Goal: Find specific page/section: Locate item on page

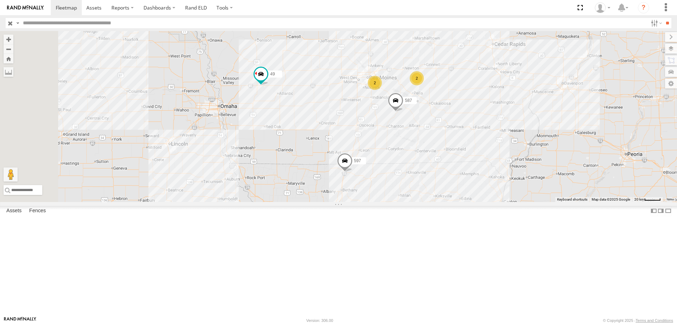
drag, startPoint x: 327, startPoint y: 209, endPoint x: 422, endPoint y: 162, distance: 106.2
click at [422, 162] on div "587 2 2 49 597" at bounding box center [338, 116] width 677 height 171
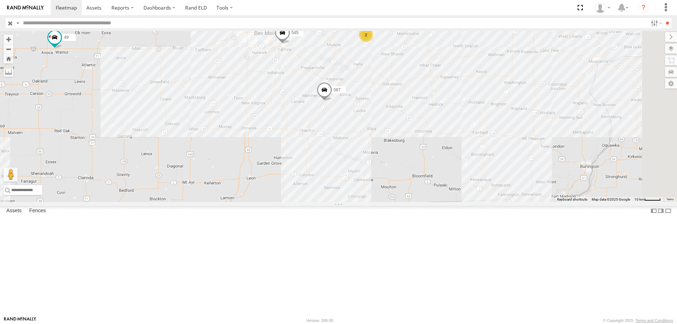
drag, startPoint x: 507, startPoint y: 129, endPoint x: 392, endPoint y: 198, distance: 134.0
click at [392, 198] on div "587 49 597 0055 545 2 47" at bounding box center [338, 116] width 677 height 171
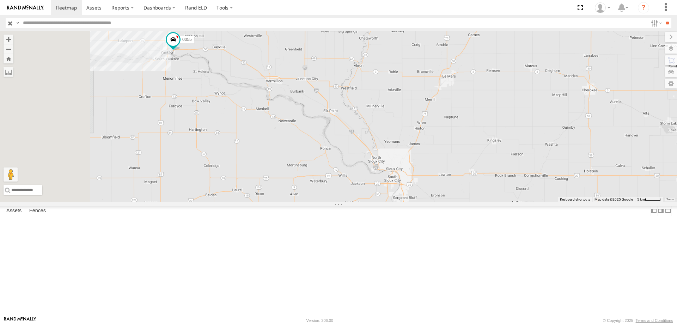
click at [298, 129] on div "545 0055 47 49 597 587" at bounding box center [338, 116] width 677 height 171
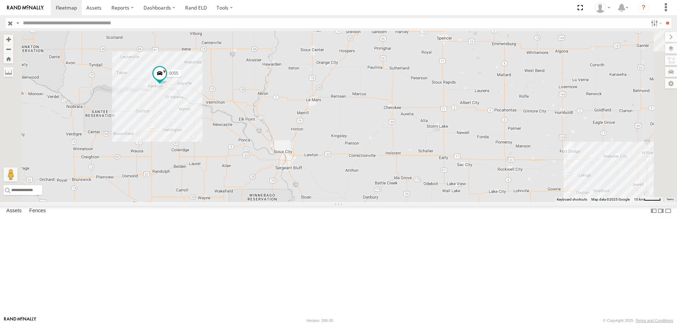
drag, startPoint x: 296, startPoint y: 159, endPoint x: 349, endPoint y: 184, distance: 58.9
click at [349, 184] on div "0055 49 597 545 47 587" at bounding box center [338, 116] width 677 height 171
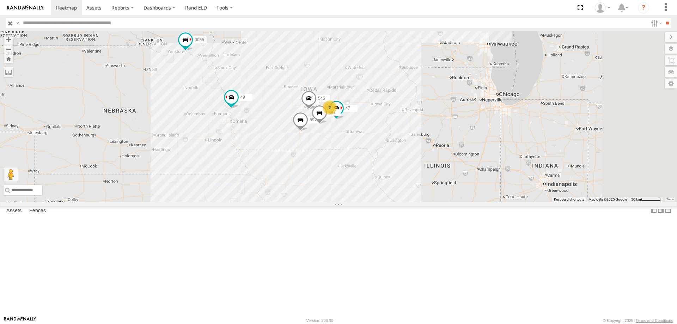
drag, startPoint x: 387, startPoint y: 96, endPoint x: 349, endPoint y: 91, distance: 39.2
click at [349, 91] on div "0055 49 597 545 47 587 2" at bounding box center [338, 116] width 677 height 171
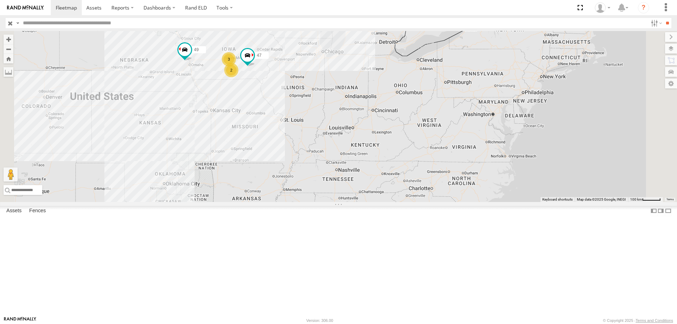
drag, startPoint x: 305, startPoint y: 229, endPoint x: 348, endPoint y: 112, distance: 124.0
click at [348, 112] on div "0055 47 49 3 2" at bounding box center [338, 116] width 677 height 171
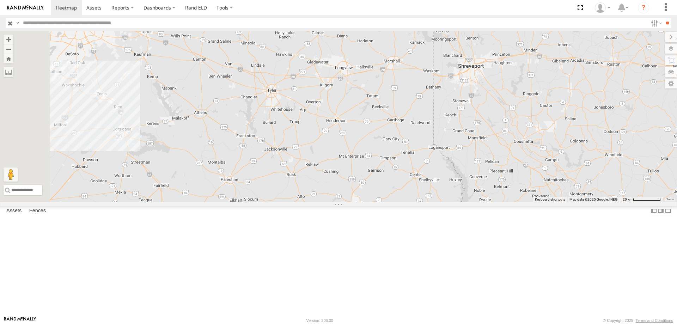
drag, startPoint x: 332, startPoint y: 224, endPoint x: 349, endPoint y: 229, distance: 17.5
click at [349, 202] on div "0055 47 49" at bounding box center [338, 116] width 677 height 171
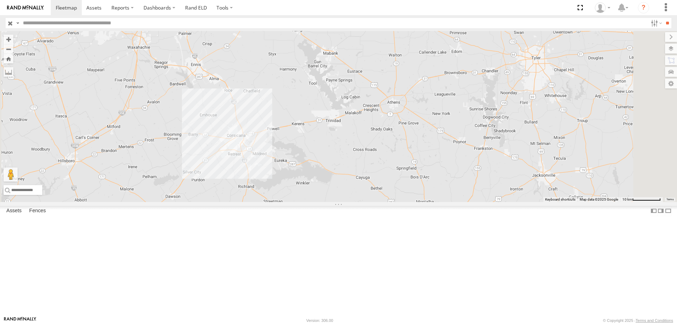
click at [0, 0] on span "Basemaps" at bounding box center [0, 0] width 0 height 0
click at [0, 0] on span "Satellite + Roadmap" at bounding box center [0, 0] width 0 height 0
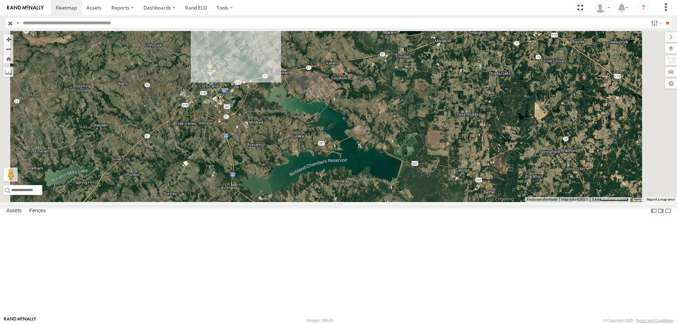
drag, startPoint x: 339, startPoint y: 146, endPoint x: 338, endPoint y: 206, distance: 60.3
click at [338, 202] on div "0055 47 49" at bounding box center [338, 116] width 677 height 171
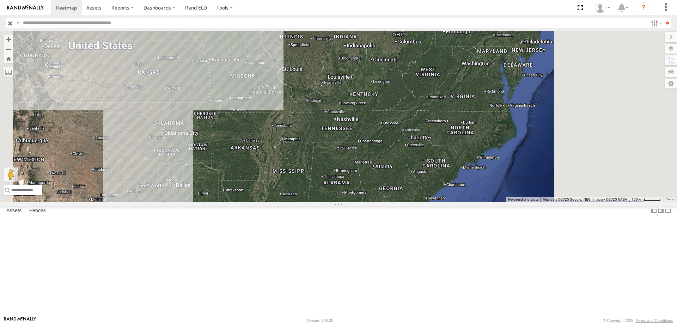
drag, startPoint x: 354, startPoint y: 187, endPoint x: 323, endPoint y: 230, distance: 53.1
click at [323, 202] on div "0055 47 49" at bounding box center [338, 116] width 677 height 171
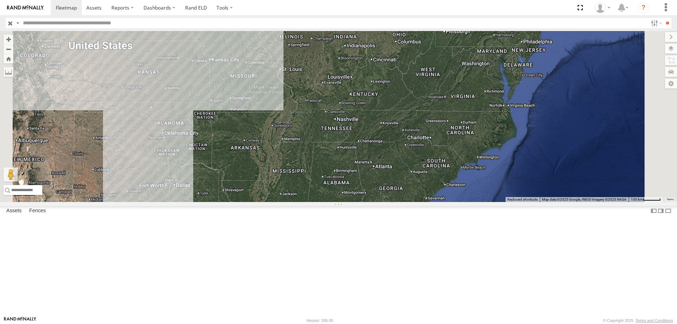
drag, startPoint x: 319, startPoint y: 147, endPoint x: 321, endPoint y: 238, distance: 91.0
click at [321, 202] on div "0055 47 49 3 2" at bounding box center [338, 116] width 677 height 171
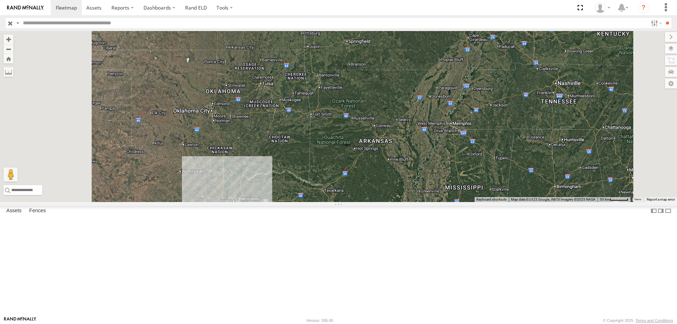
drag, startPoint x: 344, startPoint y: 239, endPoint x: 367, endPoint y: 145, distance: 96.9
click at [367, 145] on div "0055 47 49" at bounding box center [338, 116] width 677 height 171
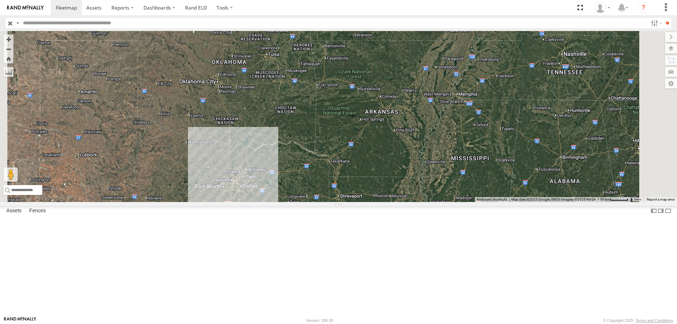
drag, startPoint x: 379, startPoint y: 256, endPoint x: 414, endPoint y: 113, distance: 147.8
click at [414, 113] on div "0055 47 49" at bounding box center [338, 116] width 677 height 171
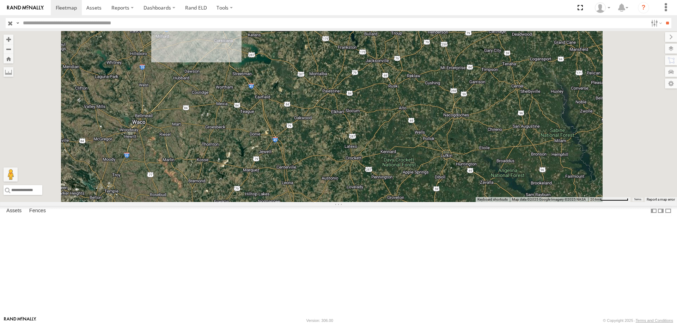
drag, startPoint x: 436, startPoint y: 89, endPoint x: 409, endPoint y: 175, distance: 90.4
click at [409, 175] on div "0055 47 49" at bounding box center [338, 116] width 677 height 171
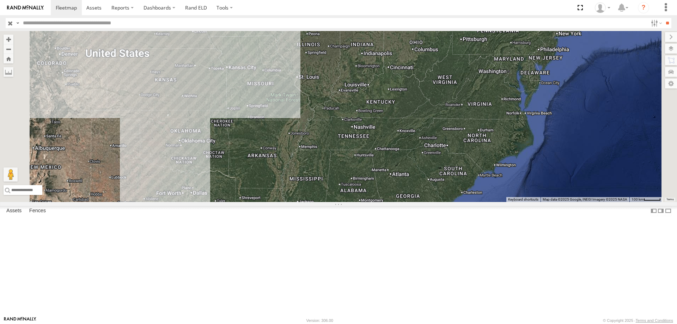
drag, startPoint x: 329, startPoint y: 93, endPoint x: 317, endPoint y: 206, distance: 112.8
click at [317, 202] on div "0055 47 49" at bounding box center [338, 116] width 677 height 171
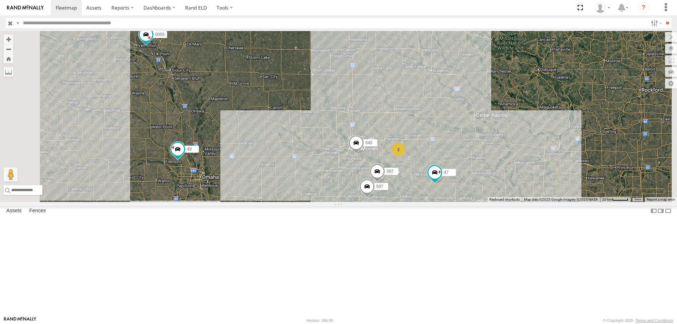
drag, startPoint x: 322, startPoint y: 100, endPoint x: 395, endPoint y: 173, distance: 102.8
click at [395, 173] on div "0055 47 49 545 2 597 587" at bounding box center [338, 116] width 677 height 171
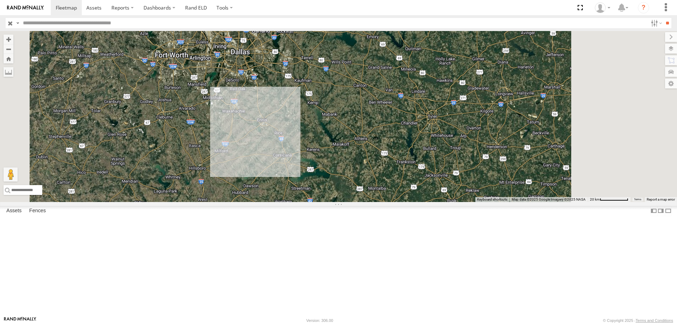
drag, startPoint x: 455, startPoint y: 247, endPoint x: 388, endPoint y: 141, distance: 125.6
click at [388, 141] on div "0055 49" at bounding box center [338, 116] width 677 height 171
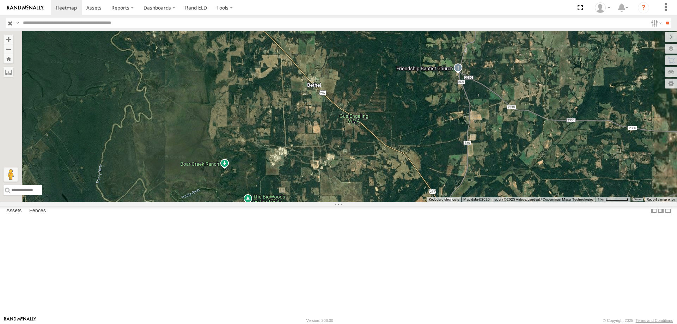
drag, startPoint x: 323, startPoint y: 151, endPoint x: 465, endPoint y: 169, distance: 142.5
click at [465, 169] on div "0055 49" at bounding box center [338, 116] width 677 height 171
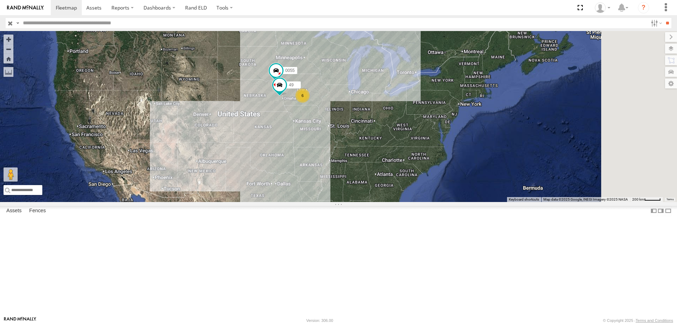
drag, startPoint x: 473, startPoint y: 120, endPoint x: 440, endPoint y: 192, distance: 78.6
click at [440, 192] on div "0055 49 6" at bounding box center [338, 116] width 677 height 171
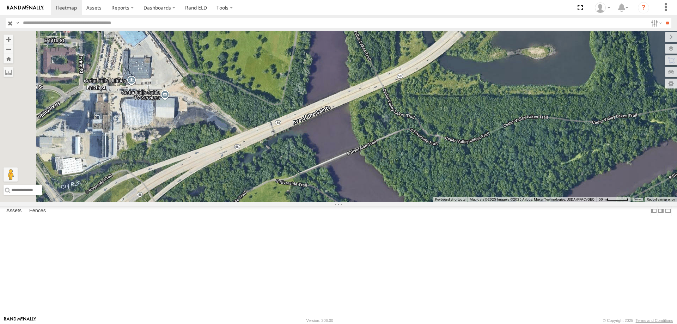
drag, startPoint x: 285, startPoint y: 205, endPoint x: 437, endPoint y: 203, distance: 151.3
click at [437, 202] on div "0055 49 545 47" at bounding box center [338, 116] width 677 height 171
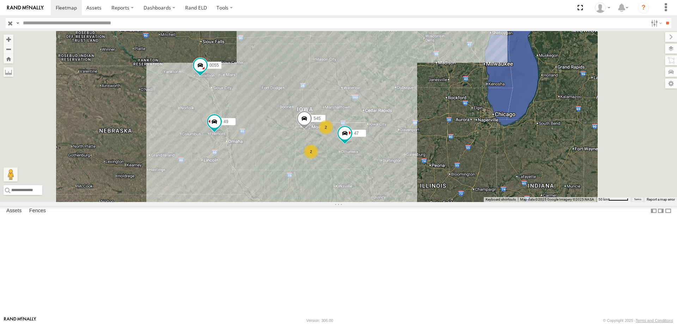
drag, startPoint x: 418, startPoint y: 155, endPoint x: 412, endPoint y: 145, distance: 11.6
click at [412, 145] on div "0055 49 545 47 2 2" at bounding box center [338, 116] width 677 height 171
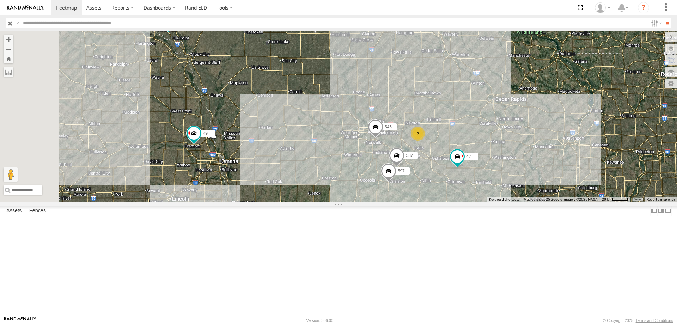
drag, startPoint x: 256, startPoint y: 177, endPoint x: 330, endPoint y: 202, distance: 78.6
click at [330, 202] on div "0055 49 545 47 597 587 2" at bounding box center [338, 116] width 677 height 171
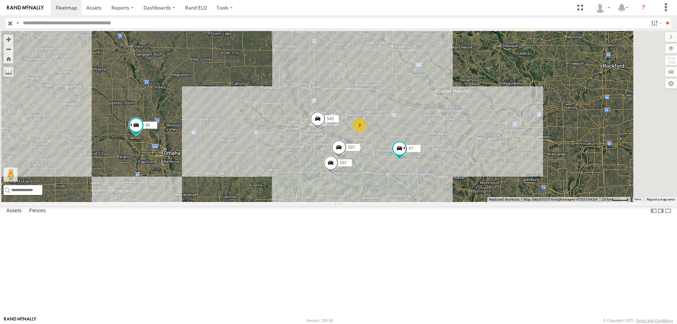
drag, startPoint x: 443, startPoint y: 241, endPoint x: 382, endPoint y: 229, distance: 62.8
click at [382, 202] on div "0055 49 545 47 597 587 2" at bounding box center [338, 116] width 677 height 171
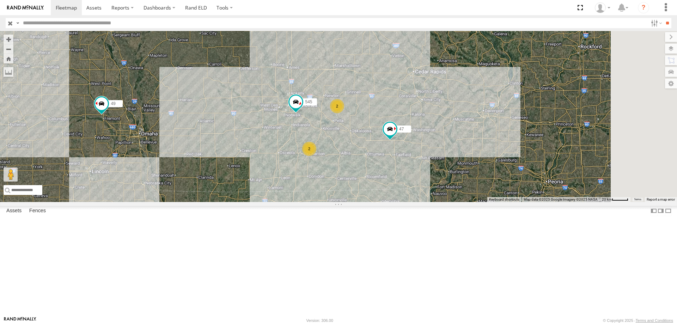
drag, startPoint x: 467, startPoint y: 197, endPoint x: 424, endPoint y: 205, distance: 44.4
click at [424, 202] on div "545 47 49 0055 2 2" at bounding box center [338, 116] width 677 height 171
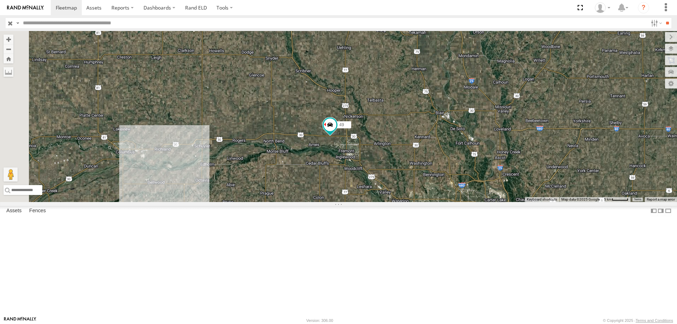
drag, startPoint x: 281, startPoint y: 252, endPoint x: 430, endPoint y: 196, distance: 158.6
click at [430, 196] on div "47 49 0055 545" at bounding box center [338, 116] width 677 height 171
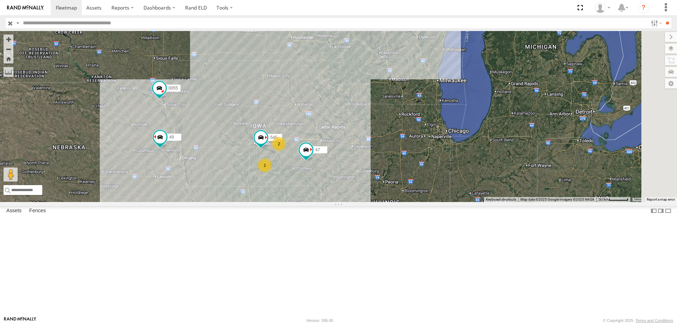
drag, startPoint x: 546, startPoint y: 232, endPoint x: 420, endPoint y: 238, distance: 126.4
click at [420, 202] on div "47 49 0055 545 2 2" at bounding box center [338, 116] width 677 height 171
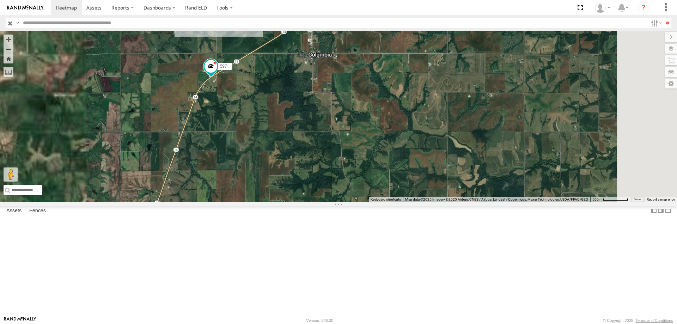
drag, startPoint x: 388, startPoint y: 149, endPoint x: 391, endPoint y: 162, distance: 13.4
click at [391, 162] on div "545 0055 47 49 597 587" at bounding box center [338, 116] width 677 height 171
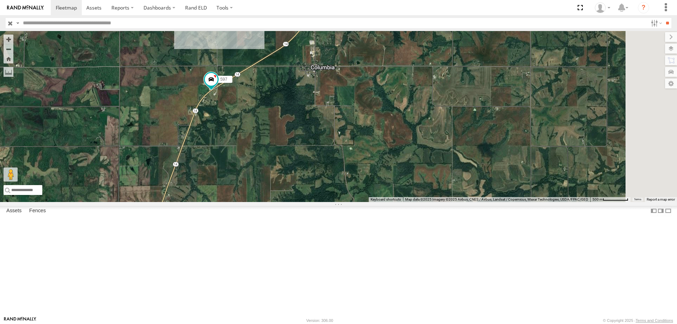
click at [370, 201] on div "545 0055 47 49 597 587" at bounding box center [338, 116] width 677 height 171
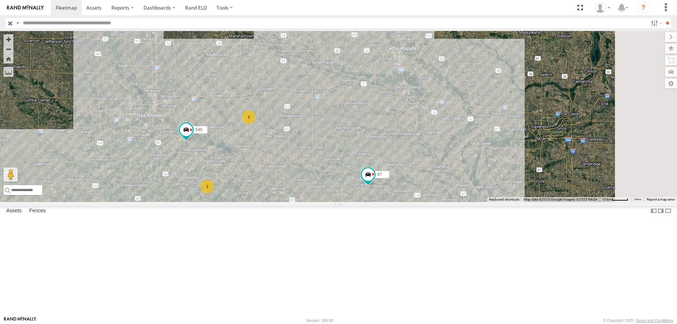
drag, startPoint x: 388, startPoint y: 127, endPoint x: 370, endPoint y: 190, distance: 65.5
click at [370, 190] on div "545 0055 47 49 2 2" at bounding box center [338, 116] width 677 height 171
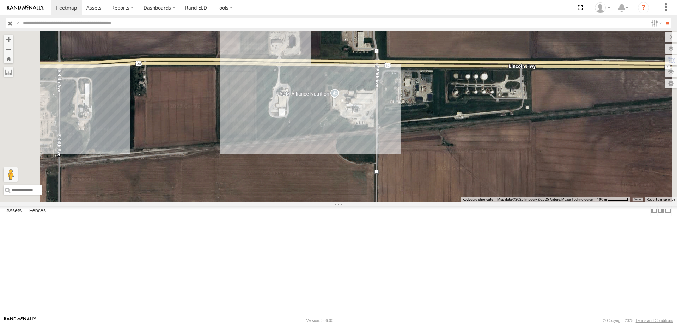
drag, startPoint x: 277, startPoint y: 157, endPoint x: 317, endPoint y: 178, distance: 46.4
click at [317, 178] on div "0055 47 49 545" at bounding box center [338, 116] width 677 height 171
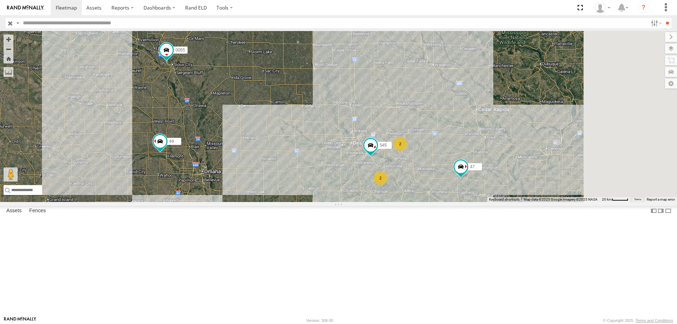
drag, startPoint x: 441, startPoint y: 163, endPoint x: 316, endPoint y: 196, distance: 129.0
click at [316, 196] on div "0055 47 49 545 2 2" at bounding box center [338, 116] width 677 height 171
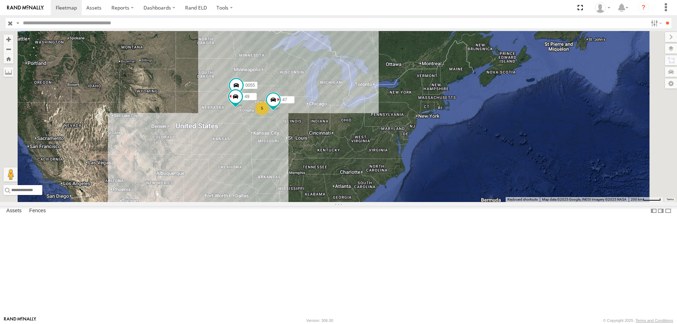
drag, startPoint x: 330, startPoint y: 251, endPoint x: 335, endPoint y: 208, distance: 43.0
click at [335, 202] on div "0055 47 49 5" at bounding box center [338, 116] width 677 height 171
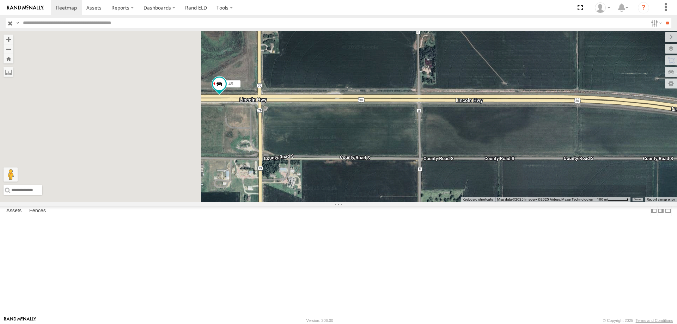
drag, startPoint x: 332, startPoint y: 196, endPoint x: 476, endPoint y: 176, distance: 144.9
click at [471, 181] on div "0055 47 49" at bounding box center [338, 116] width 677 height 171
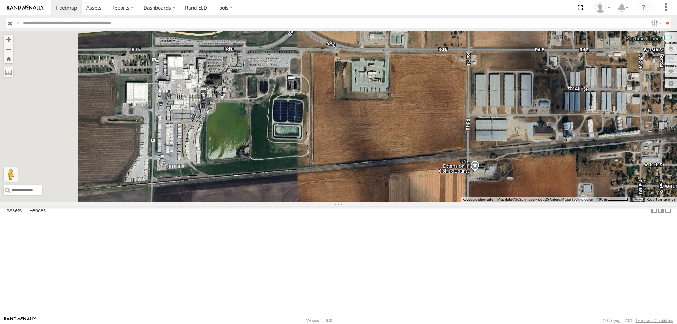
drag, startPoint x: 243, startPoint y: 145, endPoint x: 310, endPoint y: 159, distance: 67.8
click at [310, 159] on div "0055 47 49" at bounding box center [338, 116] width 677 height 171
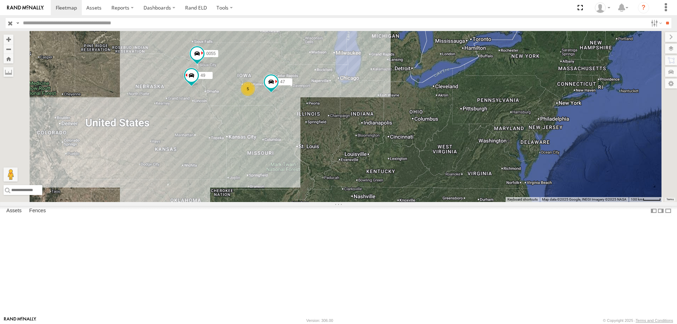
drag, startPoint x: 310, startPoint y: 150, endPoint x: 312, endPoint y: 162, distance: 11.4
click at [312, 162] on div "0055 47 49 5" at bounding box center [338, 116] width 677 height 171
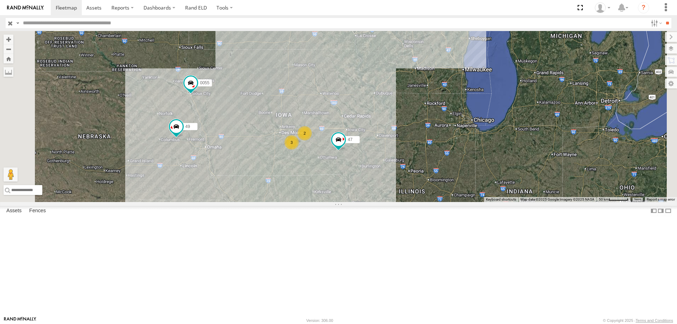
drag, startPoint x: 394, startPoint y: 216, endPoint x: 419, endPoint y: 223, distance: 25.8
click at [419, 202] on div "0055 47 49 3 2" at bounding box center [338, 116] width 677 height 171
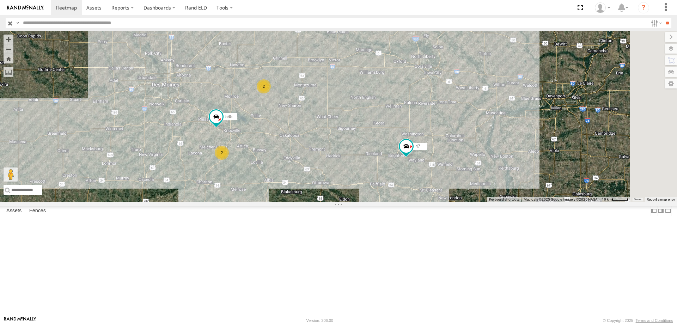
drag, startPoint x: 447, startPoint y: 224, endPoint x: 392, endPoint y: 217, distance: 55.4
click at [392, 202] on div "0055 47 49 545 2 2" at bounding box center [338, 116] width 677 height 171
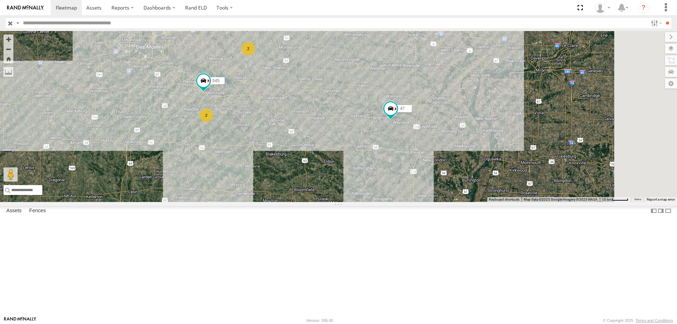
drag, startPoint x: 398, startPoint y: 160, endPoint x: 384, endPoint y: 158, distance: 13.5
click at [384, 158] on div "545 47 2 2" at bounding box center [338, 116] width 677 height 171
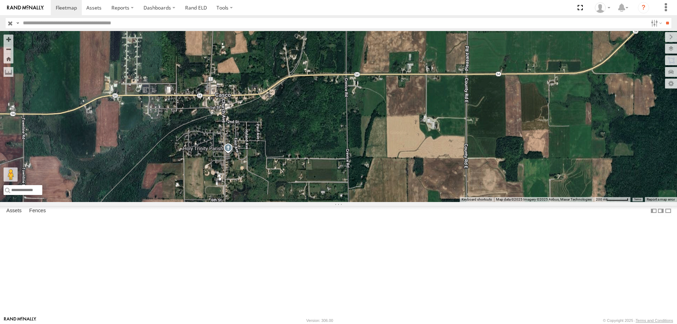
drag, startPoint x: 455, startPoint y: 190, endPoint x: 292, endPoint y: 177, distance: 163.6
click at [292, 177] on div "47 0055 49" at bounding box center [338, 116] width 677 height 171
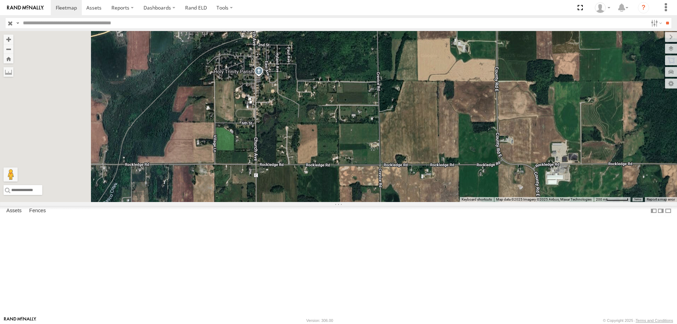
drag, startPoint x: 261, startPoint y: 231, endPoint x: 440, endPoint y: 123, distance: 208.9
click at [464, 114] on div "47 0055 49" at bounding box center [338, 116] width 677 height 171
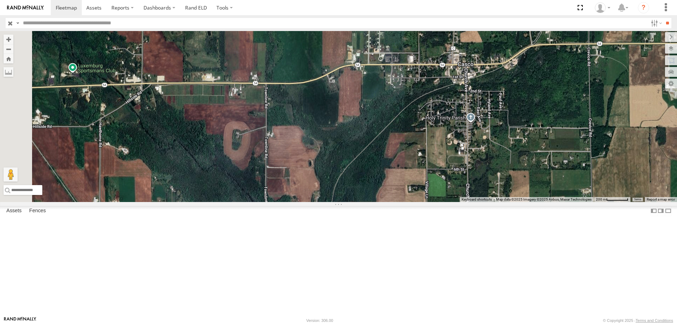
drag, startPoint x: 223, startPoint y: 227, endPoint x: 432, endPoint y: 274, distance: 214.9
click at [432, 202] on div "47 0055 49" at bounding box center [338, 116] width 677 height 171
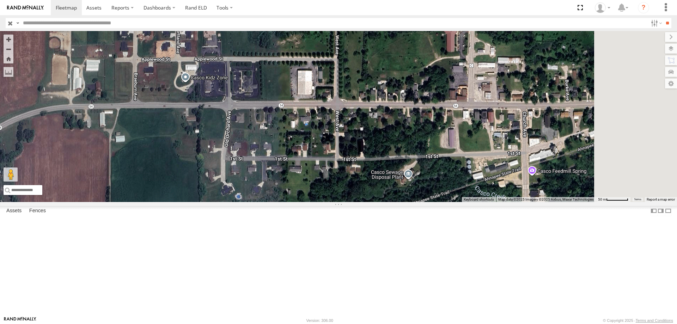
drag, startPoint x: 465, startPoint y: 164, endPoint x: 352, endPoint y: 172, distance: 113.1
click at [352, 172] on div "47 0055 49" at bounding box center [338, 116] width 677 height 171
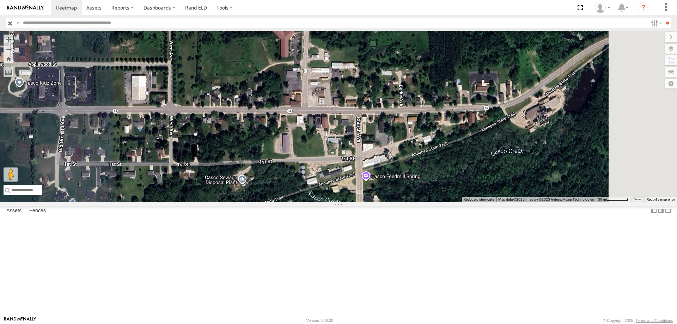
drag, startPoint x: 472, startPoint y: 175, endPoint x: 284, endPoint y: 181, distance: 188.1
click at [284, 181] on div "47 0055 49" at bounding box center [338, 116] width 677 height 171
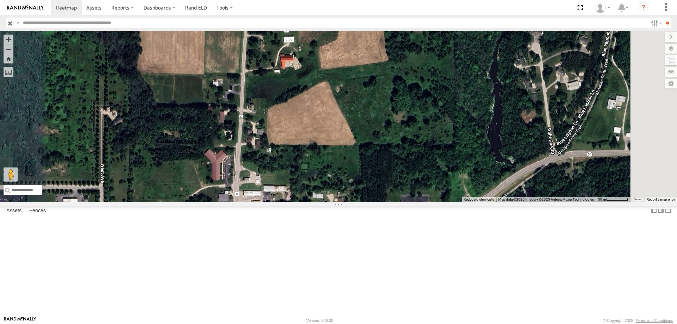
drag, startPoint x: 422, startPoint y: 155, endPoint x: 358, endPoint y: 279, distance: 139.0
click at [358, 202] on div "47 0055 49" at bounding box center [338, 116] width 677 height 171
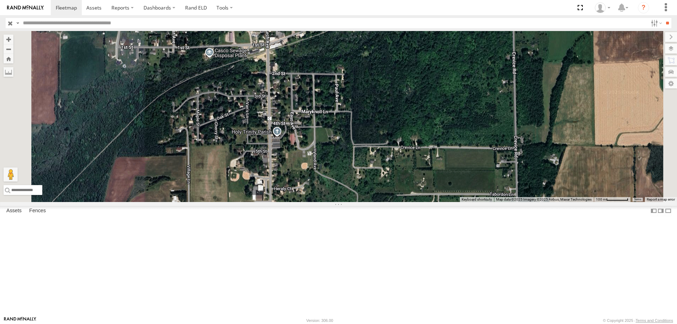
drag, startPoint x: 383, startPoint y: 237, endPoint x: 369, endPoint y: 80, distance: 158.3
click at [369, 80] on div "47 0055 49" at bounding box center [338, 116] width 677 height 171
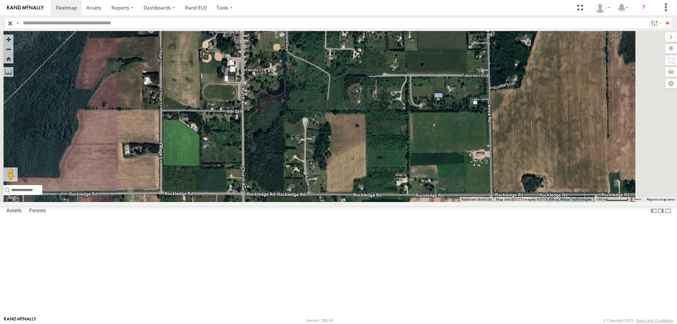
drag, startPoint x: 372, startPoint y: 189, endPoint x: 335, endPoint y: 50, distance: 144.4
click at [335, 50] on div "47 0055 49" at bounding box center [338, 116] width 677 height 171
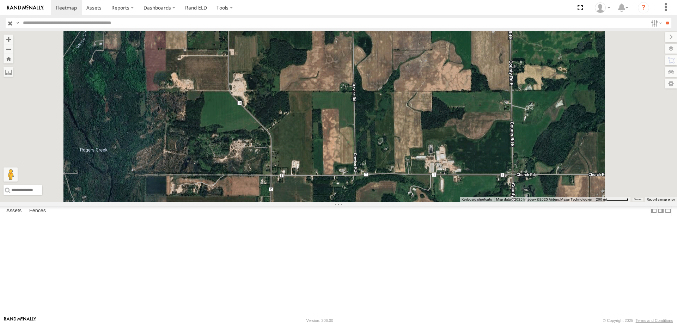
drag, startPoint x: 367, startPoint y: 169, endPoint x: 335, endPoint y: 56, distance: 117.6
click at [335, 56] on div "47 0055 49" at bounding box center [338, 116] width 677 height 171
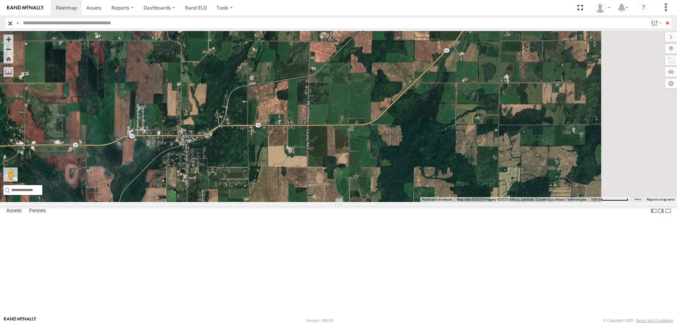
drag, startPoint x: 456, startPoint y: 102, endPoint x: 359, endPoint y: 248, distance: 174.6
click at [359, 202] on div "47 0055 49" at bounding box center [338, 116] width 677 height 171
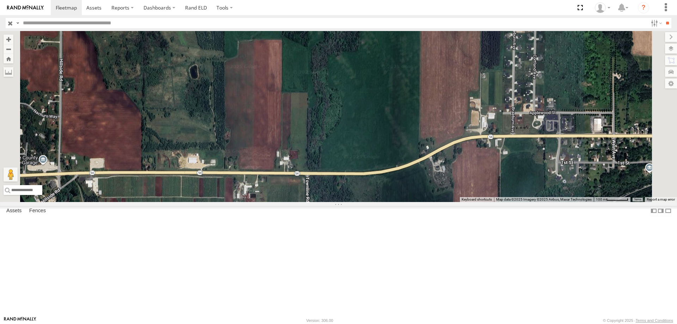
drag, startPoint x: 458, startPoint y: 206, endPoint x: 200, endPoint y: 200, distance: 257.2
click at [200, 200] on div "47 0055 49" at bounding box center [338, 116] width 677 height 171
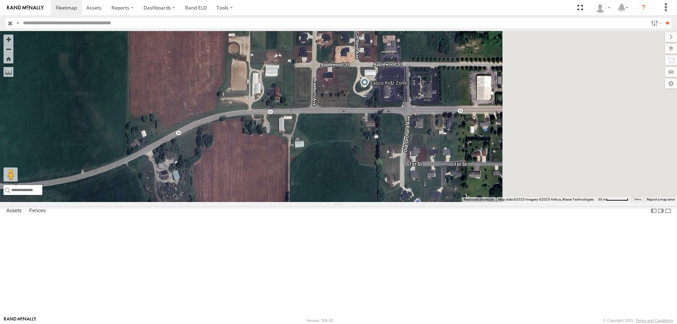
drag, startPoint x: 368, startPoint y: 182, endPoint x: 329, endPoint y: 194, distance: 39.9
click at [329, 194] on div "47 0055 49" at bounding box center [338, 116] width 677 height 171
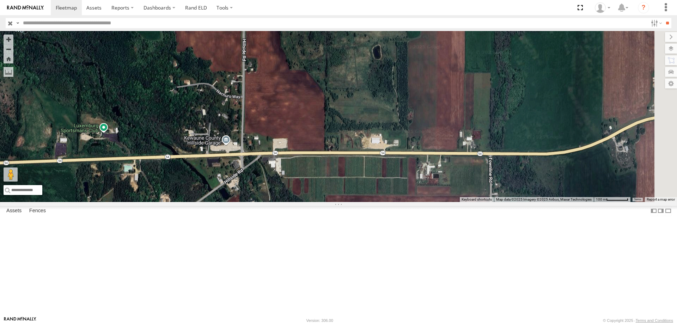
drag, startPoint x: 479, startPoint y: 189, endPoint x: 340, endPoint y: 222, distance: 143.1
click at [340, 202] on div at bounding box center [338, 116] width 677 height 171
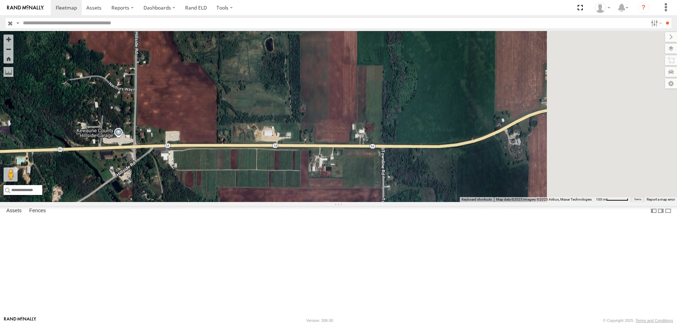
drag, startPoint x: 519, startPoint y: 248, endPoint x: 371, endPoint y: 233, distance: 148.9
click at [371, 202] on div at bounding box center [338, 116] width 677 height 171
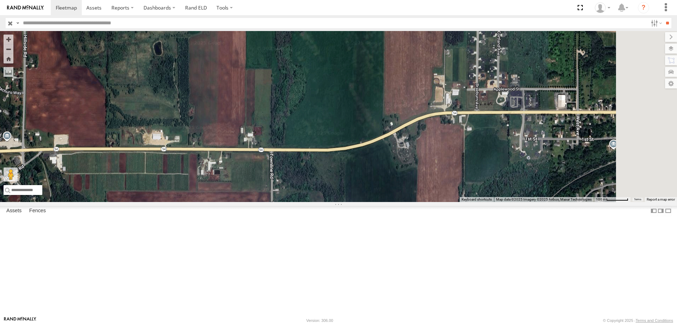
drag, startPoint x: 461, startPoint y: 216, endPoint x: 372, endPoint y: 228, distance: 90.0
click at [372, 202] on div at bounding box center [338, 116] width 677 height 171
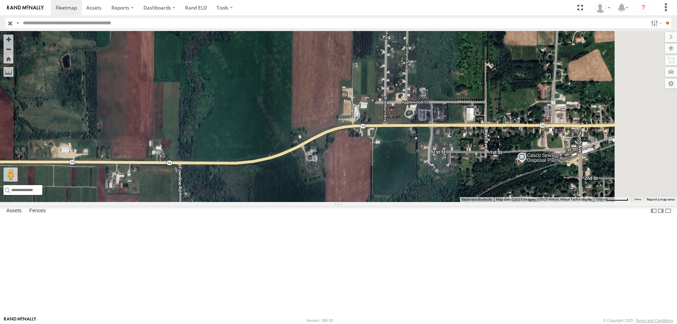
drag, startPoint x: 480, startPoint y: 204, endPoint x: 376, endPoint y: 216, distance: 104.4
click at [376, 202] on div at bounding box center [338, 116] width 677 height 171
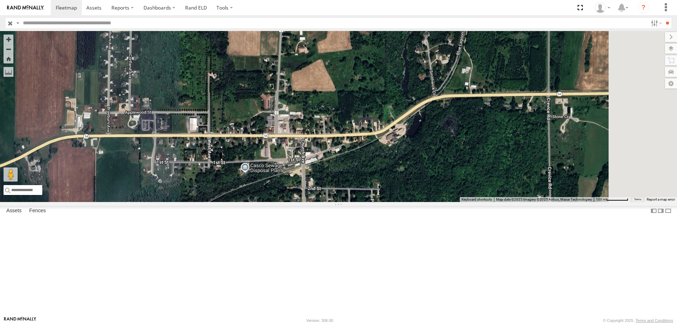
drag, startPoint x: 500, startPoint y: 215, endPoint x: 319, endPoint y: 213, distance: 180.3
click at [319, 202] on div at bounding box center [338, 116] width 677 height 171
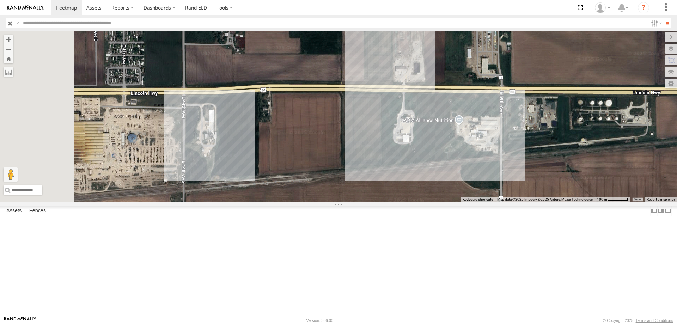
click at [427, 193] on div "0055 47 49" at bounding box center [338, 116] width 677 height 171
click at [293, 184] on div "0055 47 49" at bounding box center [338, 116] width 677 height 171
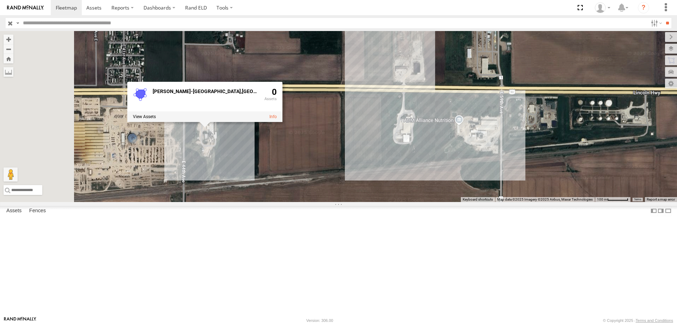
click at [398, 202] on div "0055 47 49 [PERSON_NAME]-[GEOGRAPHIC_DATA],[GEOGRAPHIC_DATA] 0" at bounding box center [338, 116] width 677 height 171
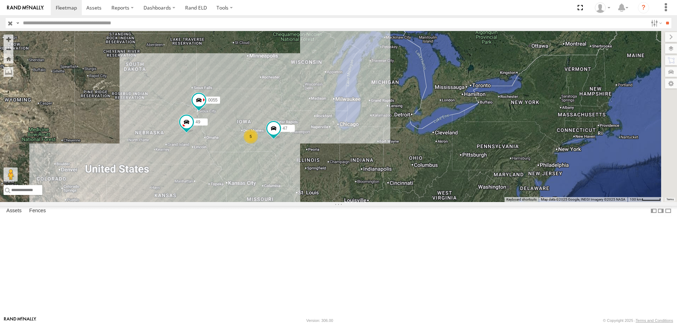
drag, startPoint x: 451, startPoint y: 226, endPoint x: 351, endPoint y: 228, distance: 100.6
click at [351, 202] on div "0055 47 49 5" at bounding box center [338, 116] width 677 height 171
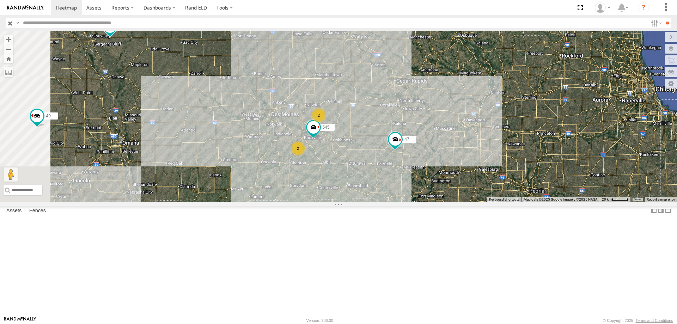
drag, startPoint x: 300, startPoint y: 194, endPoint x: 391, endPoint y: 197, distance: 91.4
click at [391, 197] on div "0055 47 49 545 2 2" at bounding box center [338, 116] width 677 height 171
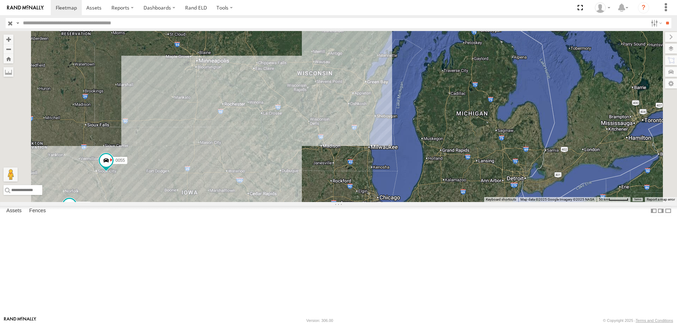
drag, startPoint x: 406, startPoint y: 201, endPoint x: 400, endPoint y: 215, distance: 15.5
click at [400, 202] on div "0055 47 49 3 2" at bounding box center [338, 116] width 677 height 171
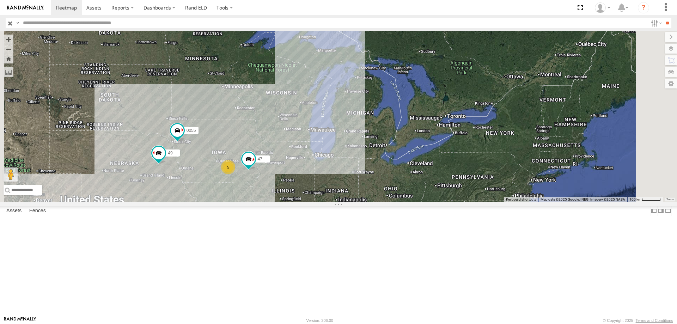
drag, startPoint x: 335, startPoint y: 182, endPoint x: 377, endPoint y: 136, distance: 61.7
click at [377, 136] on div "0055 47 49 5" at bounding box center [338, 116] width 677 height 171
